Goal: Task Accomplishment & Management: Manage account settings

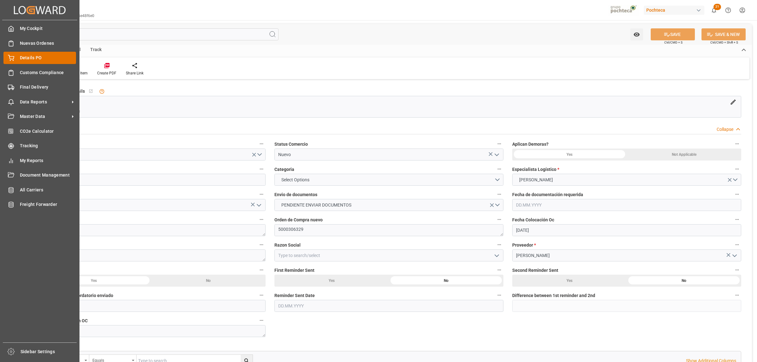
click at [20, 58] on span "Details PO" at bounding box center [48, 58] width 56 height 7
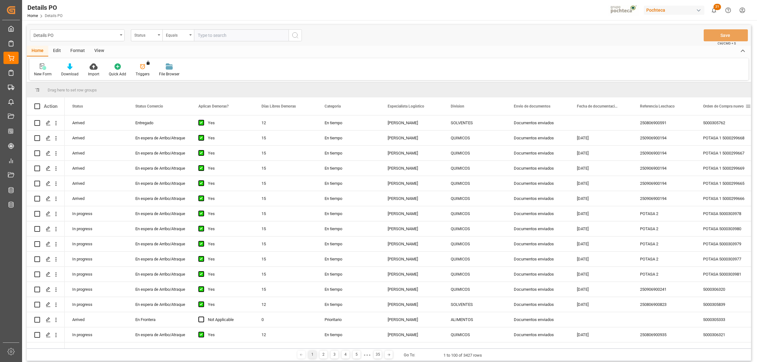
click at [748, 108] on span at bounding box center [748, 106] width 6 height 6
click at [727, 108] on span "filter" at bounding box center [727, 107] width 6 height 6
type input "5000305332"
click at [725, 157] on button "Apply" at bounding box center [724, 160] width 12 height 6
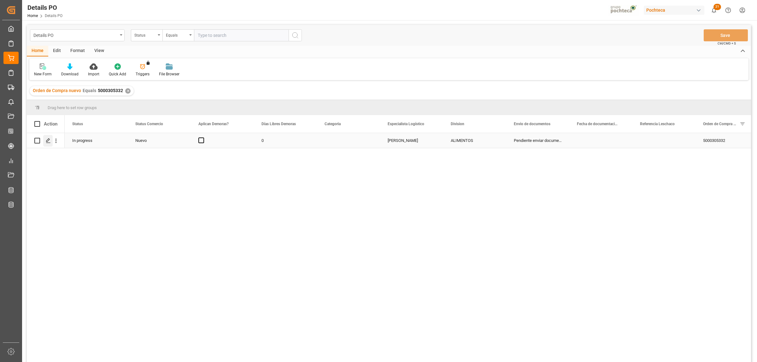
click at [49, 142] on icon "Press SPACE to select this row." at bounding box center [48, 140] width 5 height 5
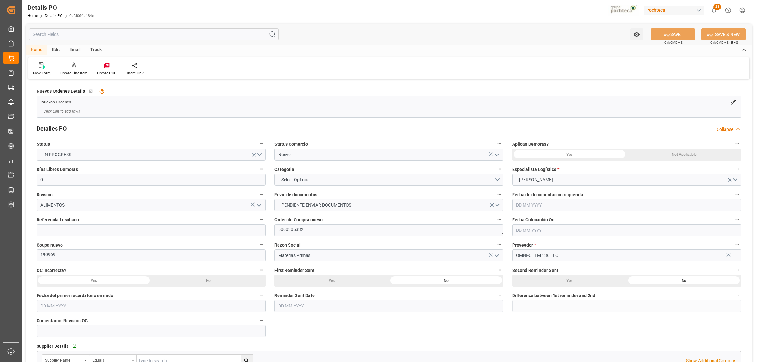
type input "0"
type input "[DATE]"
click at [495, 155] on icon "open menu" at bounding box center [497, 155] width 8 height 8
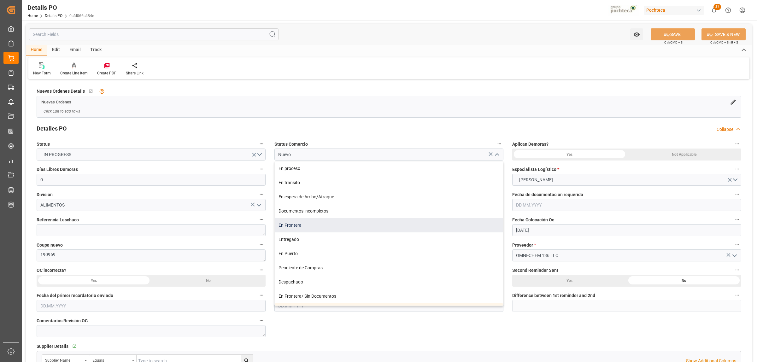
click at [295, 227] on div "En Frontera" at bounding box center [389, 225] width 228 height 14
type input "En Frontera"
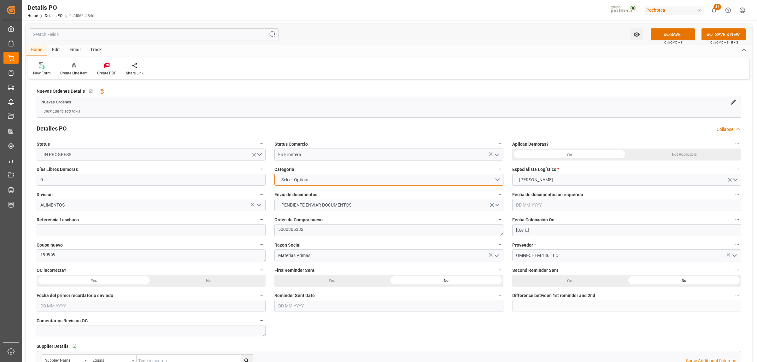
click at [302, 180] on span "Select Options" at bounding box center [295, 180] width 34 height 7
click at [294, 183] on div "PRIORITARIO" at bounding box center [389, 181] width 228 height 13
click at [654, 155] on div "Not Applicable" at bounding box center [684, 155] width 114 height 12
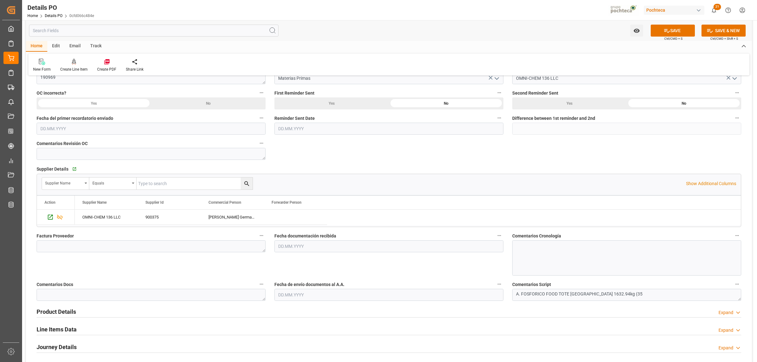
scroll to position [197, 0]
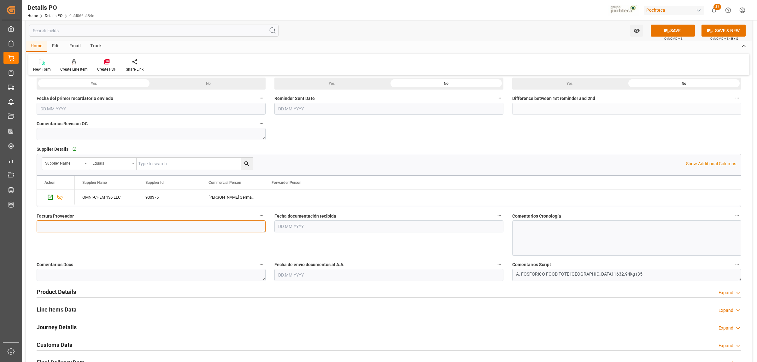
click at [116, 226] on textarea at bounding box center [151, 226] width 229 height 12
paste textarea "28020"
type textarea "28020"
click at [318, 231] on input "text" at bounding box center [388, 226] width 229 height 12
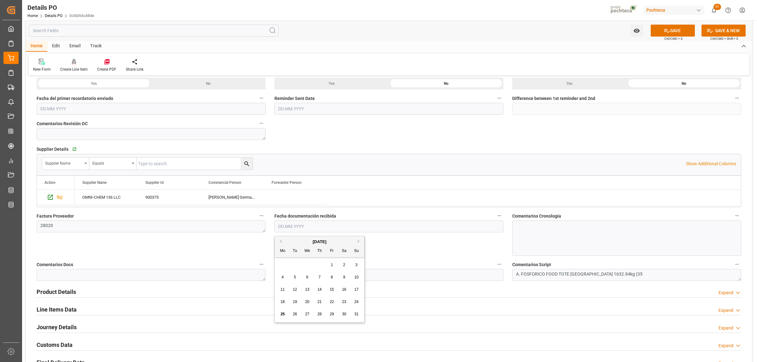
click at [295, 260] on div "28 29 30 31 1 2 3" at bounding box center [320, 265] width 86 height 12
click at [281, 316] on span "25" at bounding box center [282, 314] width 4 height 4
type input "[DATE]"
click at [329, 276] on input "text" at bounding box center [388, 275] width 229 height 12
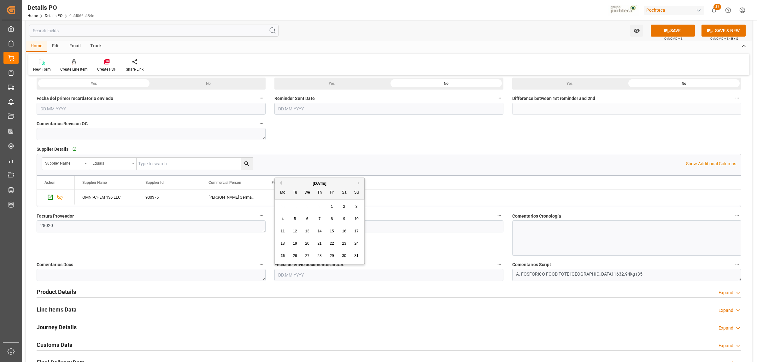
click at [282, 254] on span "25" at bounding box center [282, 256] width 4 height 4
type input "[DATE]"
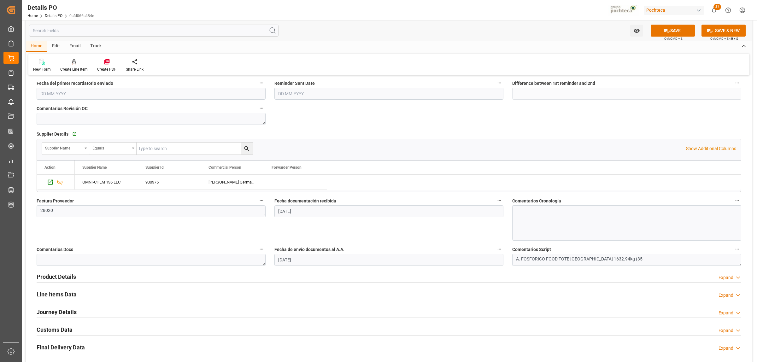
scroll to position [237, 0]
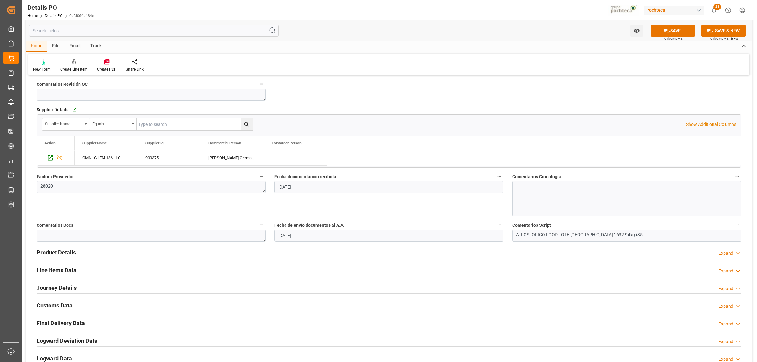
click at [63, 252] on h2 "Product Details" at bounding box center [56, 252] width 39 height 9
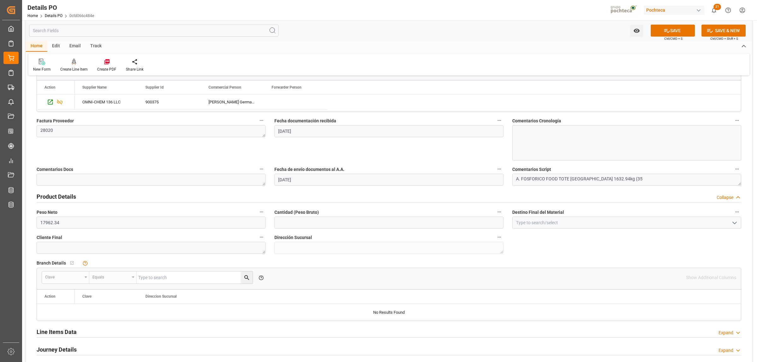
scroll to position [315, 0]
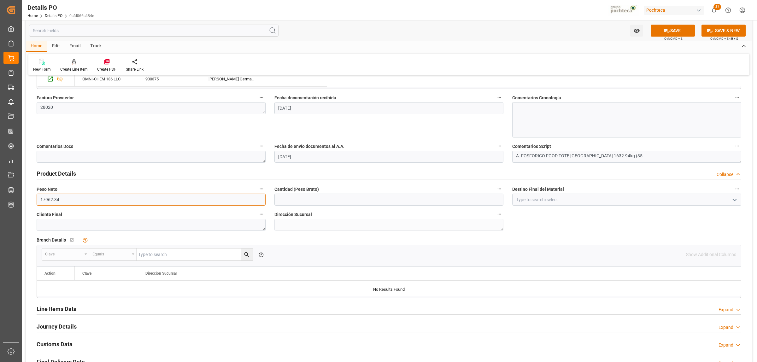
drag, startPoint x: 63, startPoint y: 200, endPoint x: 38, endPoint y: 200, distance: 25.5
click at [38, 200] on input "17962.34" at bounding box center [151, 200] width 229 height 12
click at [336, 203] on input "text" at bounding box center [388, 200] width 229 height 12
paste input "17962.34"
type input "17962.34"
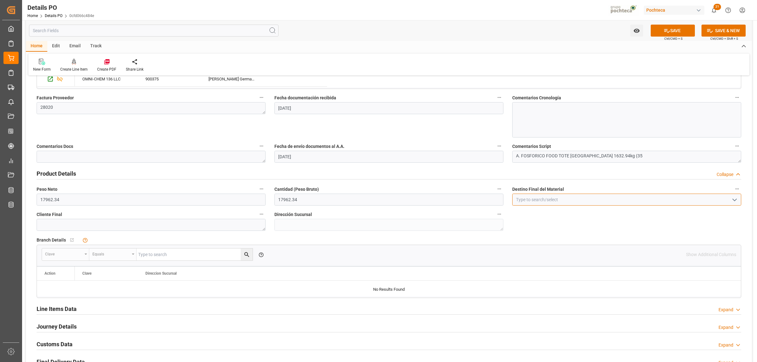
click at [523, 204] on input at bounding box center [626, 200] width 229 height 12
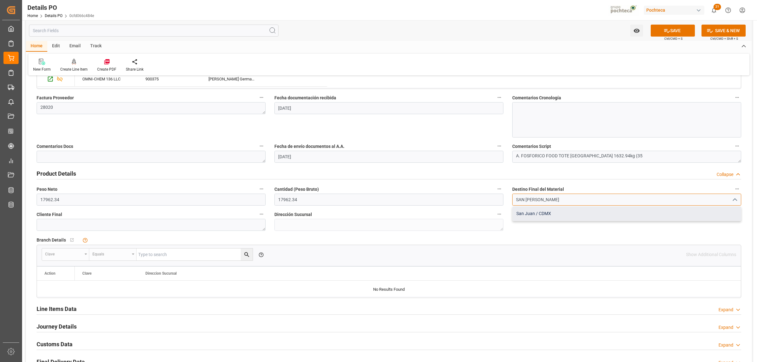
click at [539, 212] on div "San Juan / CDMX" at bounding box center [626, 214] width 228 height 14
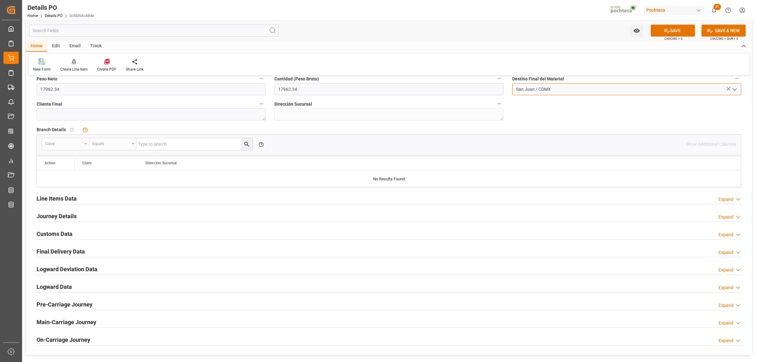
scroll to position [434, 0]
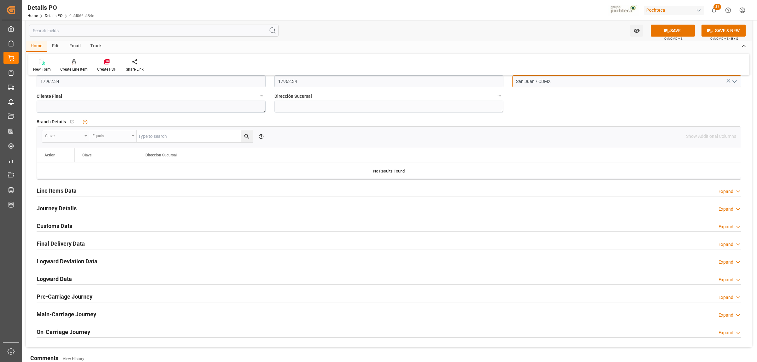
type input "San Juan / CDMX"
click at [74, 193] on h2 "Line Items Data" at bounding box center [57, 190] width 40 height 9
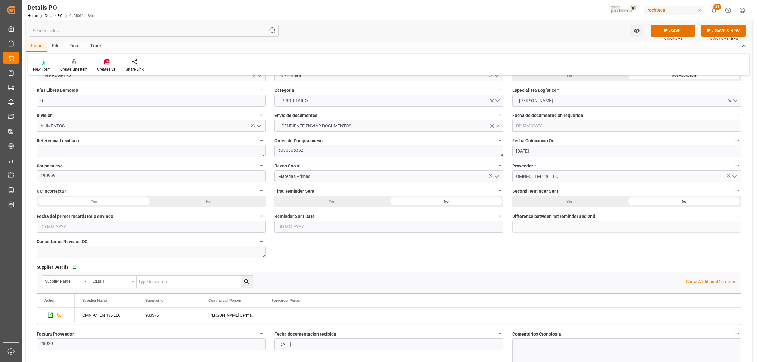
scroll to position [79, 0]
drag, startPoint x: 306, startPoint y: 153, endPoint x: 275, endPoint y: 152, distance: 30.9
click at [275, 152] on textarea "5000305332" at bounding box center [388, 151] width 229 height 12
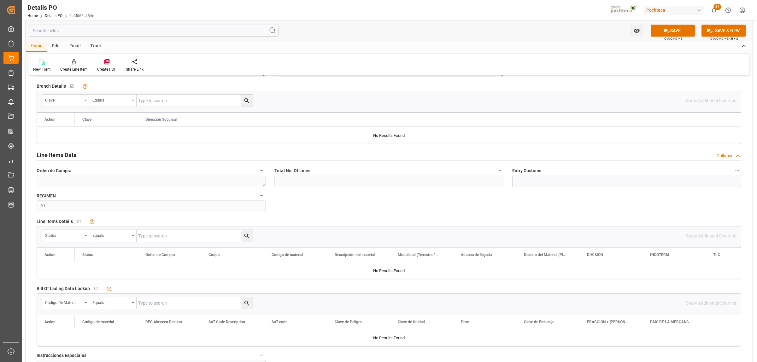
scroll to position [512, 0]
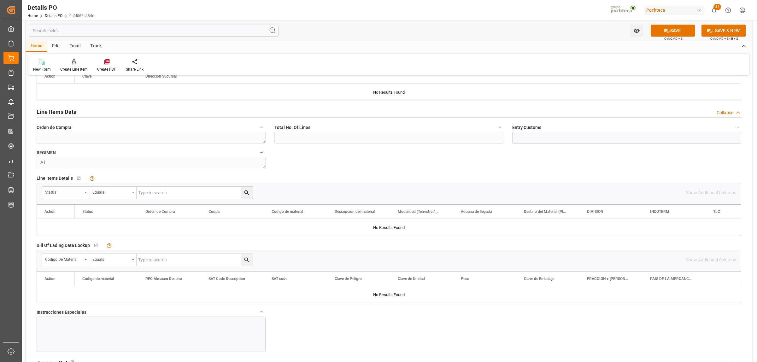
click at [85, 192] on icon "open menu" at bounding box center [86, 192] width 3 height 1
type input "ORDE"
click at [72, 223] on div "Orden de Compra" at bounding box center [89, 221] width 94 height 13
click at [174, 191] on input "text" at bounding box center [195, 193] width 116 height 12
paste input "5000305332"
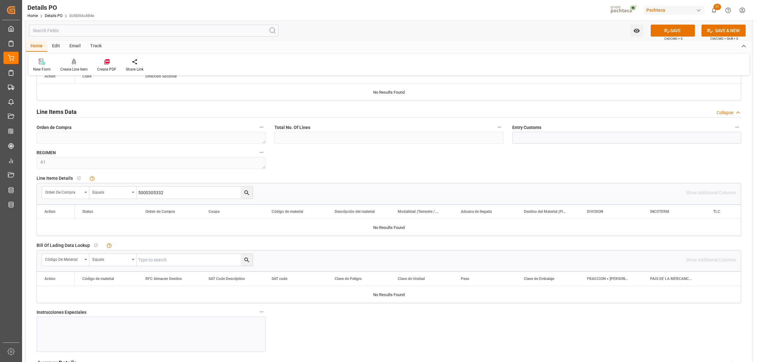
type input "5000305332"
click at [247, 195] on icon "search button" at bounding box center [246, 193] width 7 height 7
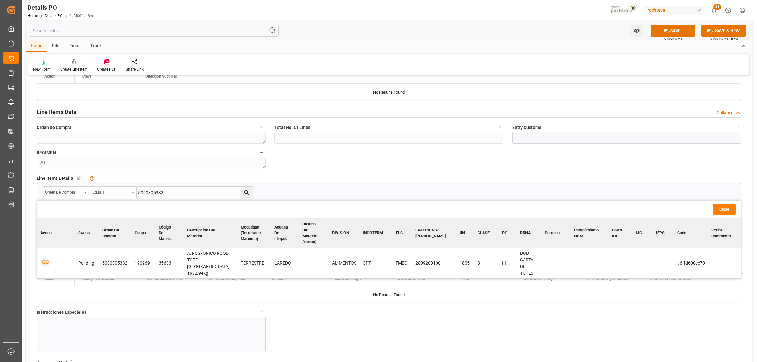
click at [45, 258] on icon "button" at bounding box center [45, 262] width 8 height 8
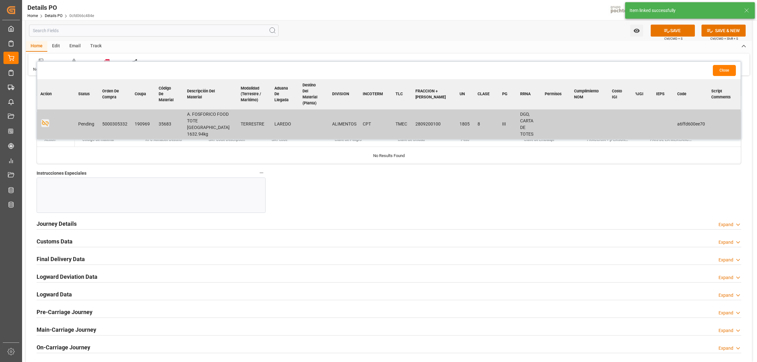
scroll to position [670, 0]
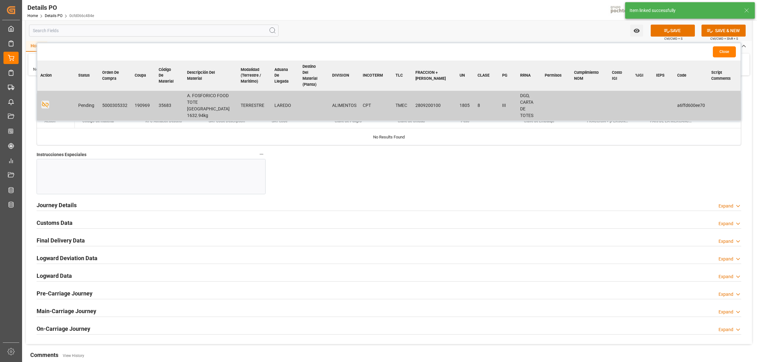
click at [70, 203] on h2 "Journey Details" at bounding box center [57, 205] width 40 height 9
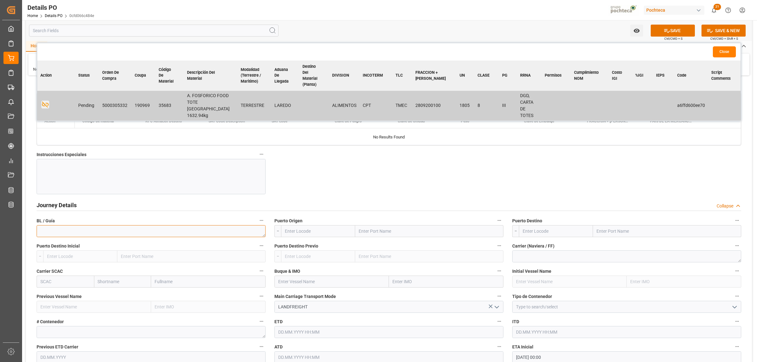
click at [191, 229] on textarea at bounding box center [151, 231] width 229 height 12
paste textarea "430006218"
type textarea "430006218"
click at [390, 229] on input "text" at bounding box center [429, 231] width 148 height 12
type input "l"
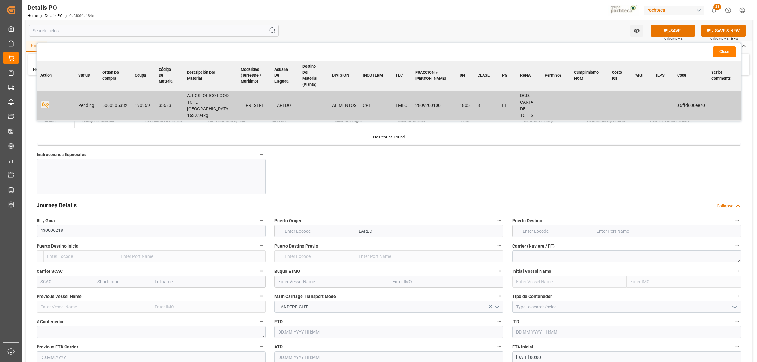
type input "LAREDO"
click at [371, 260] on b "Laredo" at bounding box center [366, 259] width 14 height 5
type input "USLRD"
type input "Laredo"
click at [625, 235] on input "text" at bounding box center [667, 231] width 148 height 12
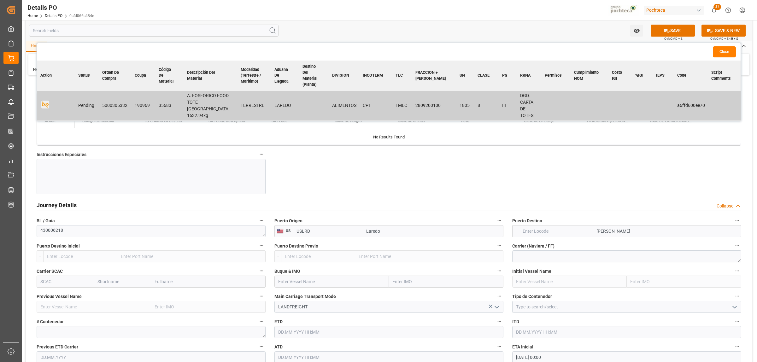
type input "[GEOGRAPHIC_DATA]"
click at [605, 260] on b "[GEOGRAPHIC_DATA]" at bounding box center [618, 259] width 43 height 5
type input "MX5CL"
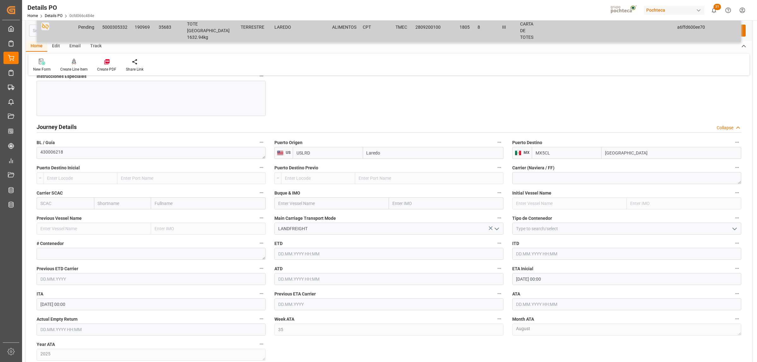
scroll to position [749, 0]
type input "[GEOGRAPHIC_DATA]"
click at [564, 232] on input at bounding box center [626, 228] width 229 height 12
type input "FTL"
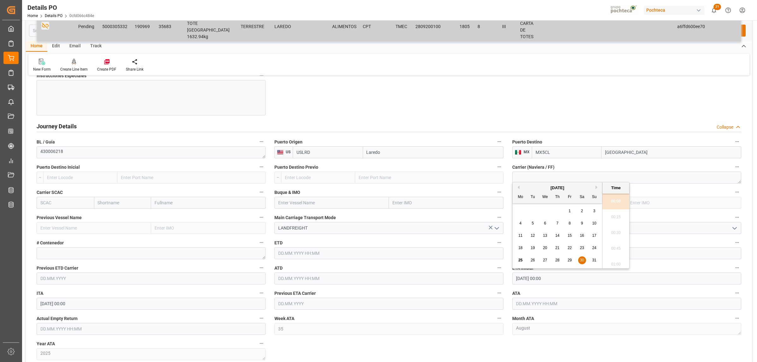
click at [521, 259] on span "25" at bounding box center [520, 260] width 4 height 4
type input "[DATE] 00:00"
click at [528, 302] on input "text" at bounding box center [626, 304] width 229 height 12
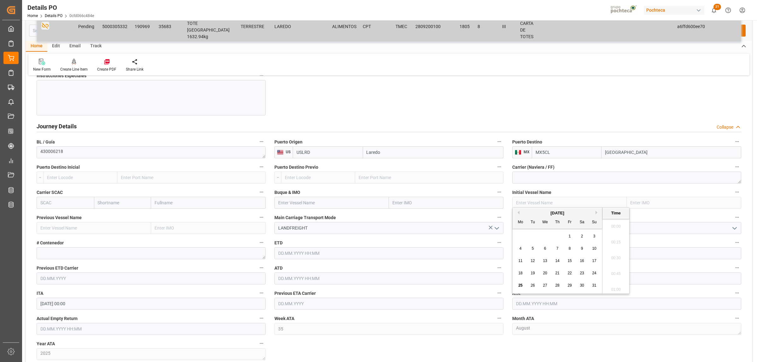
scroll to position [790, 0]
click at [522, 284] on span "25" at bounding box center [520, 285] width 4 height 4
type input "[DATE] 00:00"
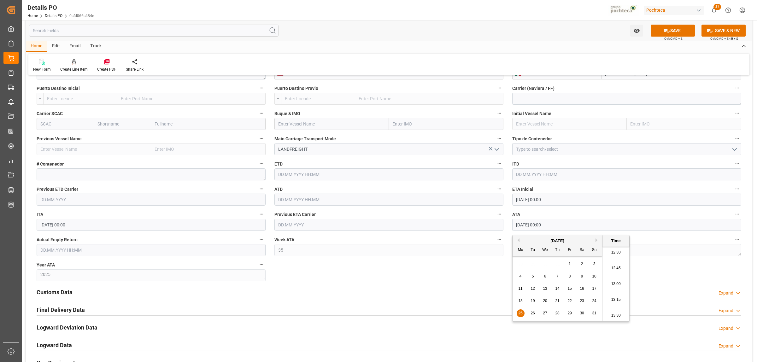
scroll to position [867, 0]
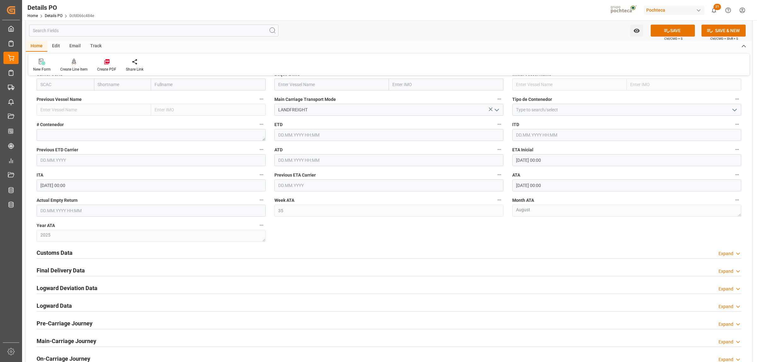
click at [67, 254] on h2 "Customs Data" at bounding box center [55, 252] width 36 height 9
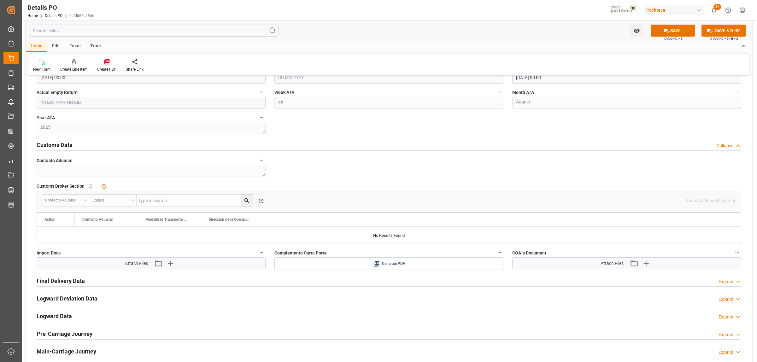
scroll to position [985, 0]
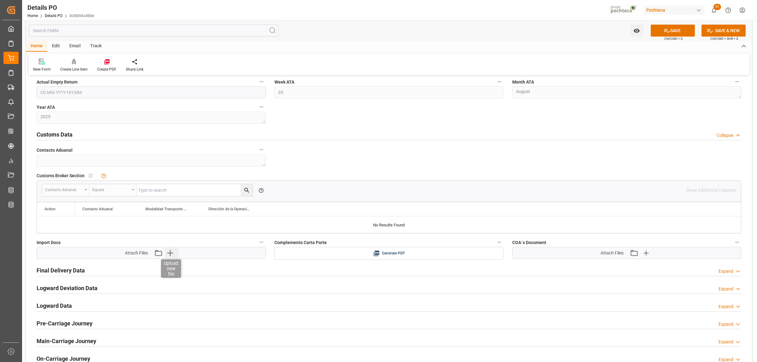
click at [172, 255] on icon "button" at bounding box center [170, 253] width 10 height 10
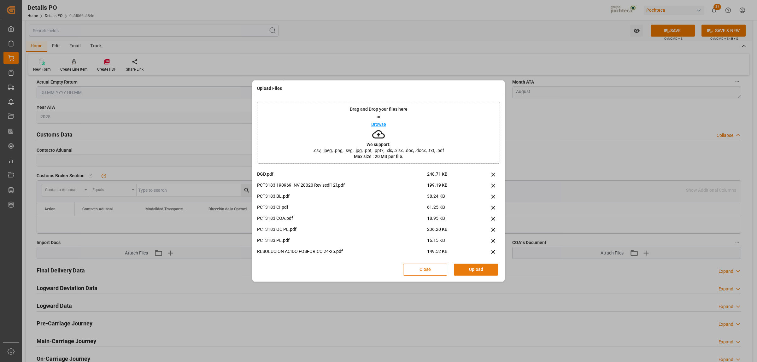
click at [483, 268] on button "Upload" at bounding box center [476, 270] width 44 height 12
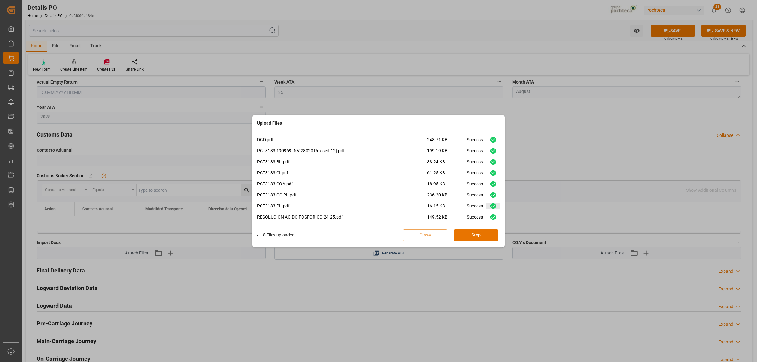
scroll to position [15, 0]
click at [466, 236] on button "Done" at bounding box center [476, 235] width 44 height 12
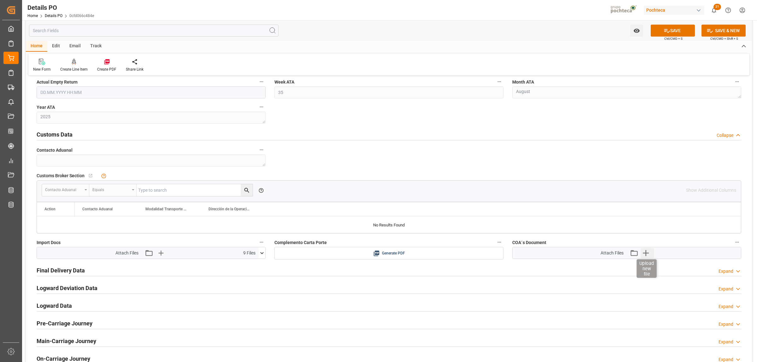
click at [646, 250] on icon "button" at bounding box center [646, 253] width 10 height 10
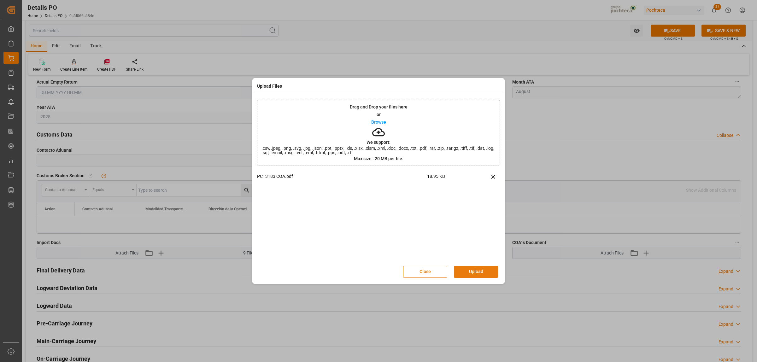
click at [492, 275] on button "Upload" at bounding box center [476, 272] width 44 height 12
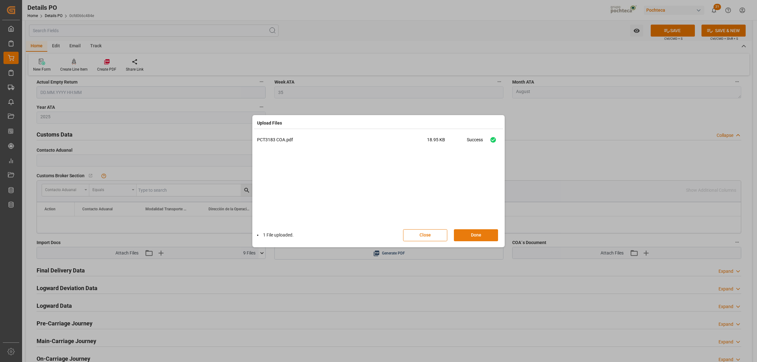
click at [484, 237] on button "Done" at bounding box center [476, 235] width 44 height 12
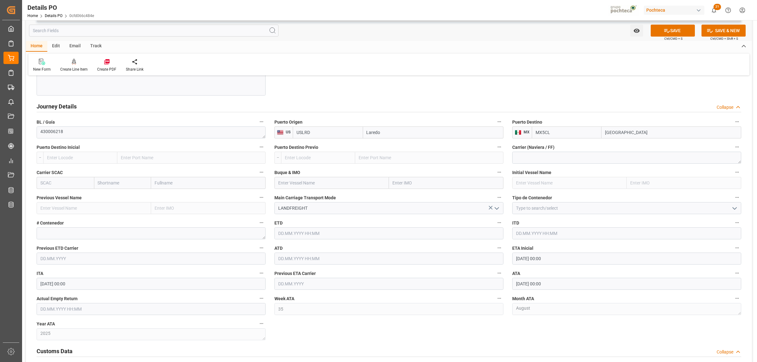
scroll to position [811, 0]
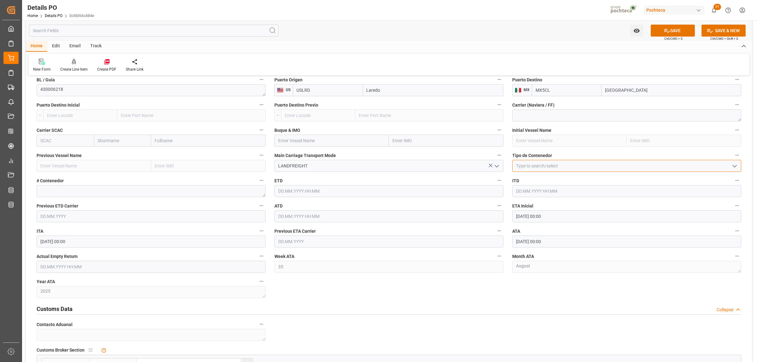
click at [535, 169] on input at bounding box center [626, 166] width 229 height 12
click at [733, 166] on icon "open menu" at bounding box center [735, 166] width 8 height 8
click at [537, 222] on div "FTL" at bounding box center [626, 222] width 228 height 14
type input "FTL"
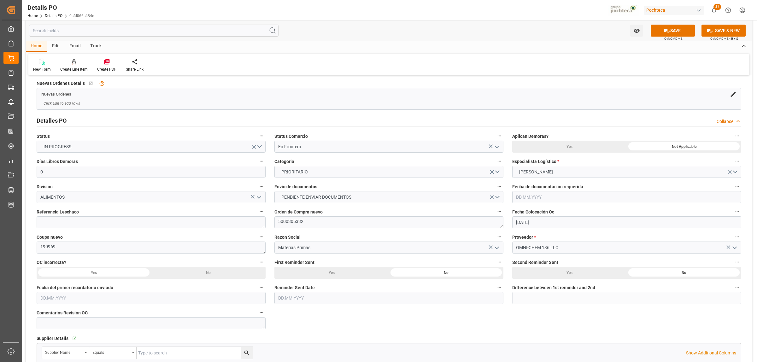
scroll to position [0, 0]
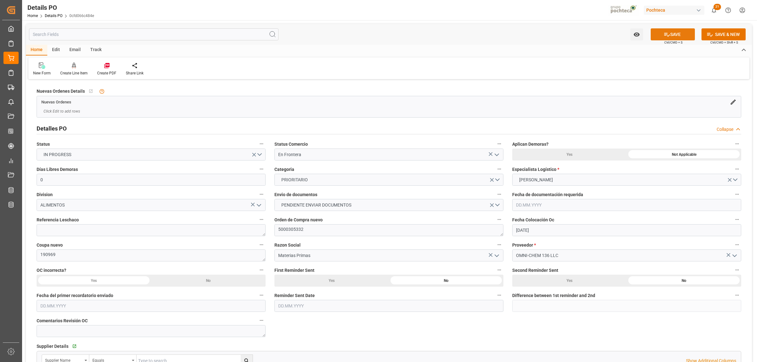
click at [666, 38] on button "SAVE" at bounding box center [673, 34] width 44 height 12
click at [109, 65] on div at bounding box center [106, 65] width 19 height 7
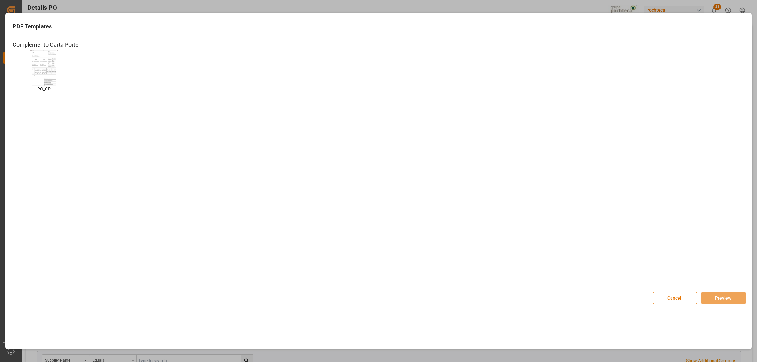
click at [40, 71] on img at bounding box center [44, 68] width 25 height 36
click at [712, 297] on button "Preview" at bounding box center [723, 298] width 44 height 12
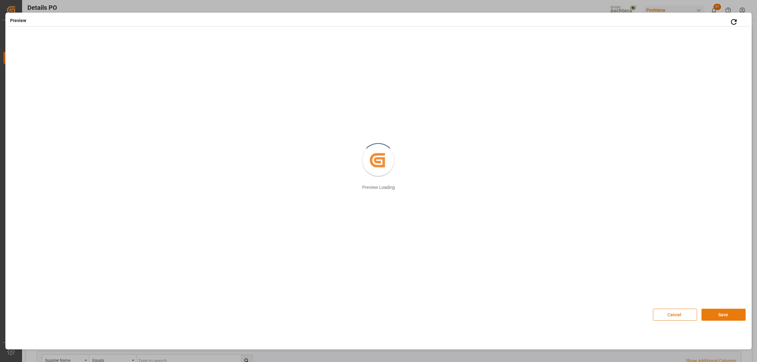
click at [725, 316] on button "Save" at bounding box center [723, 315] width 44 height 12
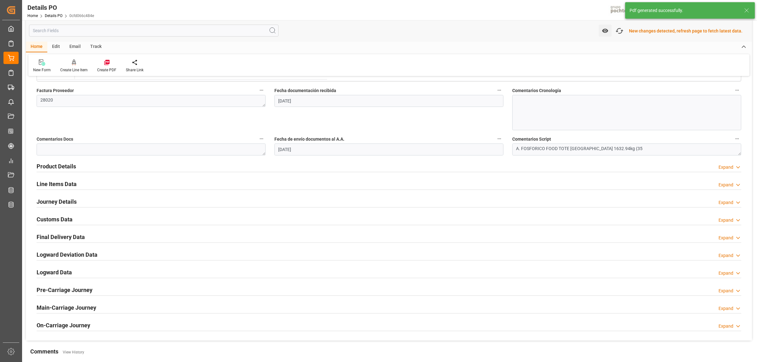
scroll to position [355, 0]
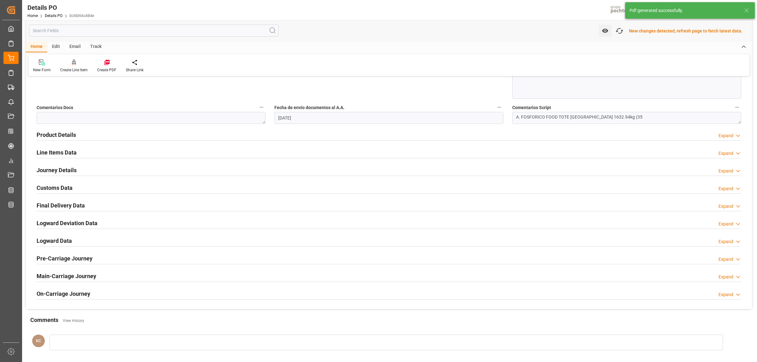
click at [58, 191] on h2 "Customs Data" at bounding box center [55, 188] width 36 height 9
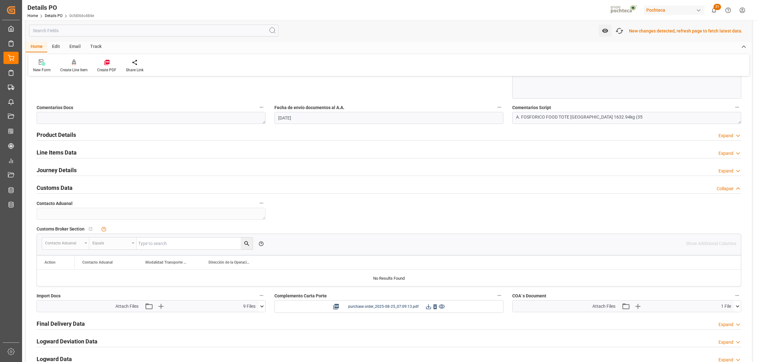
click at [428, 308] on icon at bounding box center [428, 306] width 5 height 5
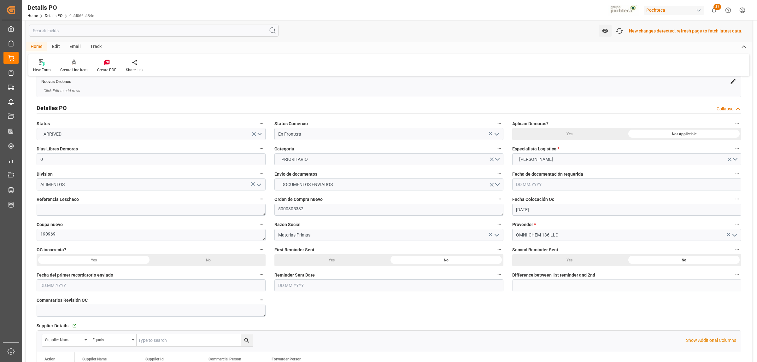
scroll to position [0, 0]
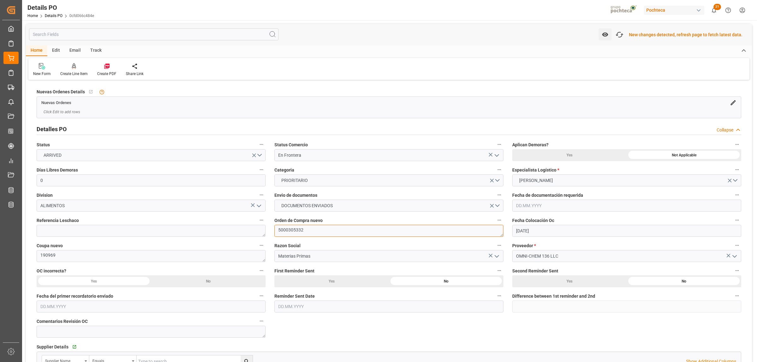
drag, startPoint x: 303, startPoint y: 232, endPoint x: 276, endPoint y: 232, distance: 26.5
click at [277, 232] on textarea "5000305332" at bounding box center [388, 231] width 229 height 12
drag, startPoint x: 58, startPoint y: 256, endPoint x: 36, endPoint y: 258, distance: 21.5
click at [37, 258] on textarea "190969" at bounding box center [151, 256] width 229 height 12
